Goal: Find specific page/section: Find specific page/section

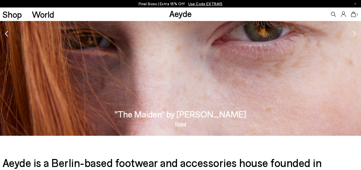
scroll to position [795, 0]
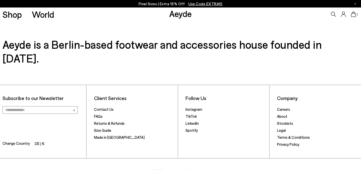
click at [284, 107] on li "Careers" at bounding box center [317, 110] width 81 height 7
click at [284, 107] on link "Careers" at bounding box center [283, 109] width 13 height 5
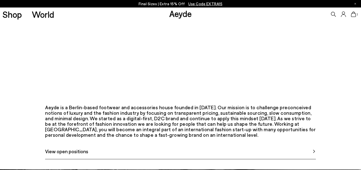
scroll to position [243, 0]
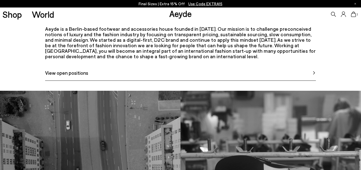
click at [158, 81] on link "View open positions" at bounding box center [180, 75] width 271 height 12
